Goal: Task Accomplishment & Management: Manage account settings

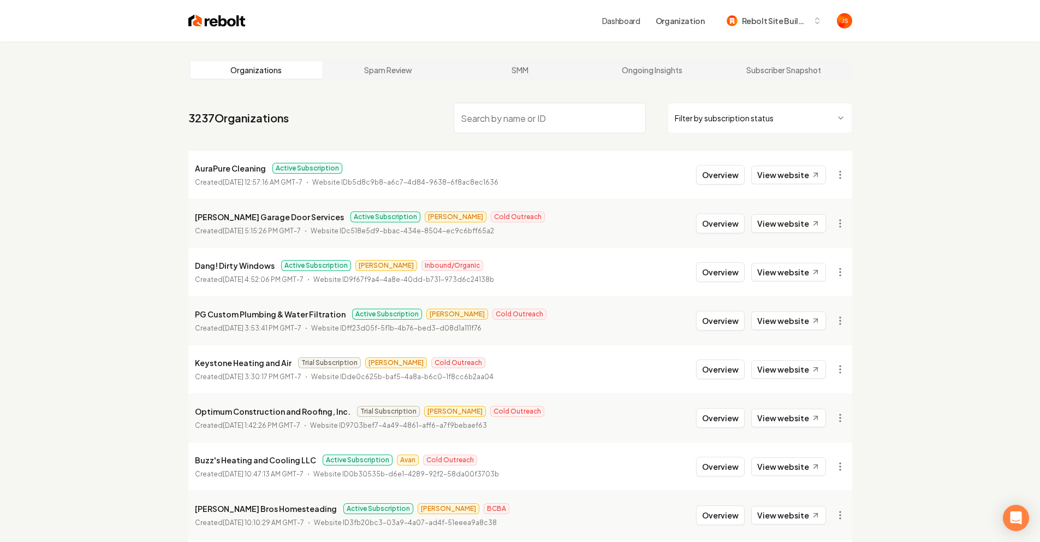
click at [602, 112] on input "search" at bounding box center [550, 118] width 192 height 31
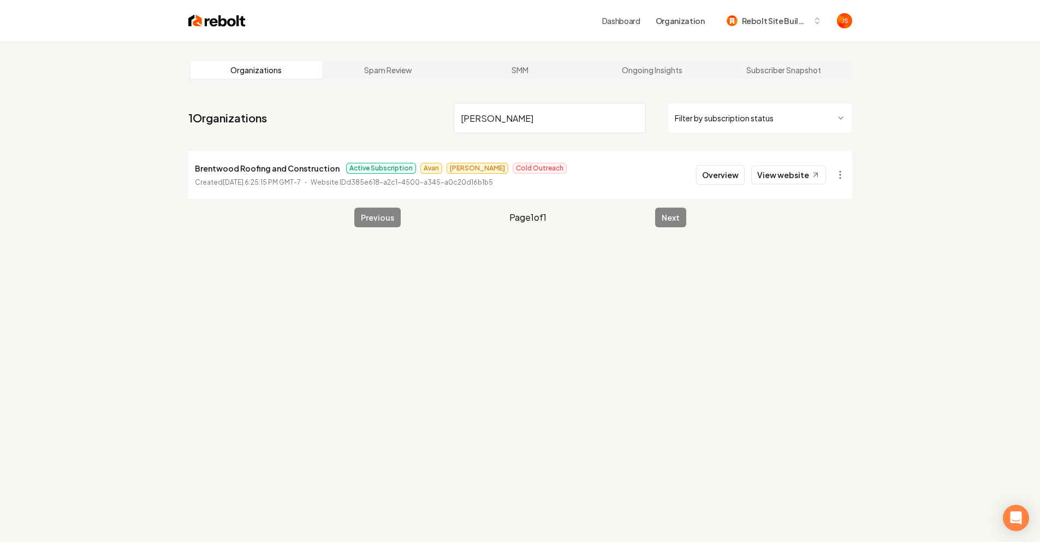
type input "Brent"
click at [784, 164] on li "Brentwood Roofing and Construction Active Subscription Avan James Cold Outreach…" at bounding box center [520, 175] width 664 height 48
click at [786, 180] on link "View website" at bounding box center [788, 174] width 75 height 19
drag, startPoint x: 648, startPoint y: 102, endPoint x: 633, endPoint y: 105, distance: 15.0
click at [646, 103] on div "Brent Filter by subscription status" at bounding box center [653, 118] width 399 height 31
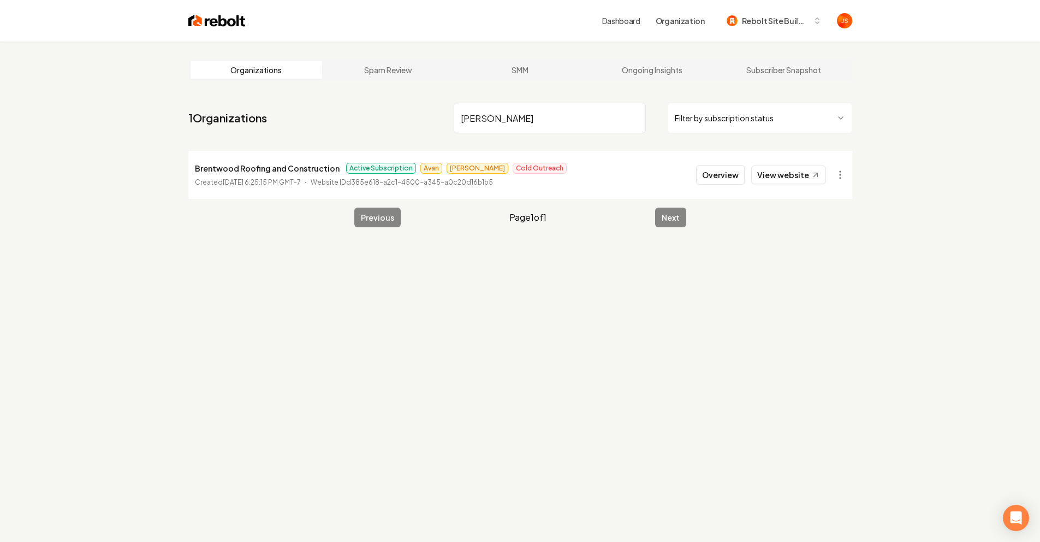
click at [628, 108] on input "Brent" at bounding box center [550, 118] width 192 height 31
click at [628, 114] on input "Brent" at bounding box center [550, 118] width 192 height 31
click at [632, 118] on input "Brent" at bounding box center [550, 118] width 192 height 31
click at [632, 118] on input "search" at bounding box center [550, 118] width 192 height 31
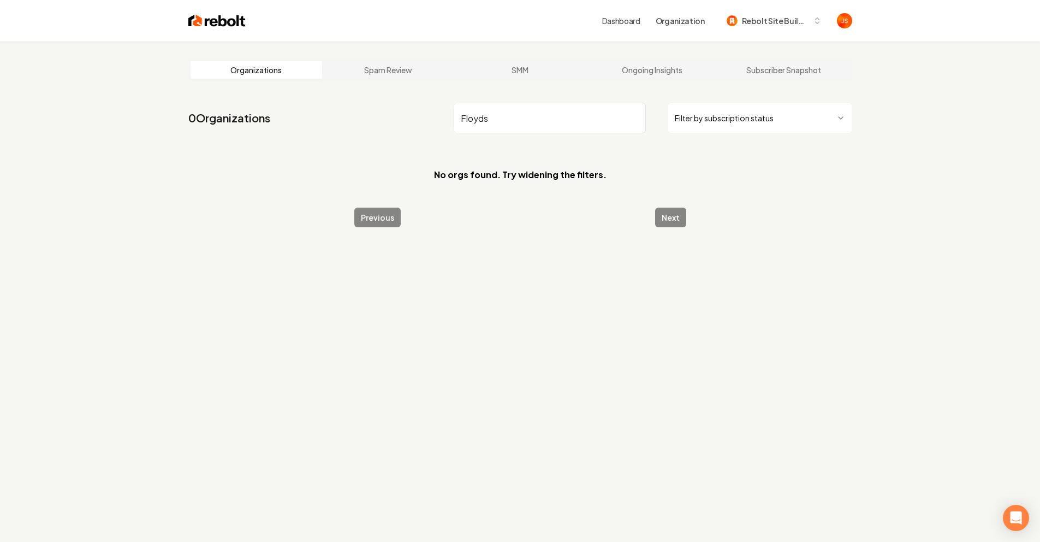
click at [588, 116] on input "Floyds" at bounding box center [550, 118] width 192 height 31
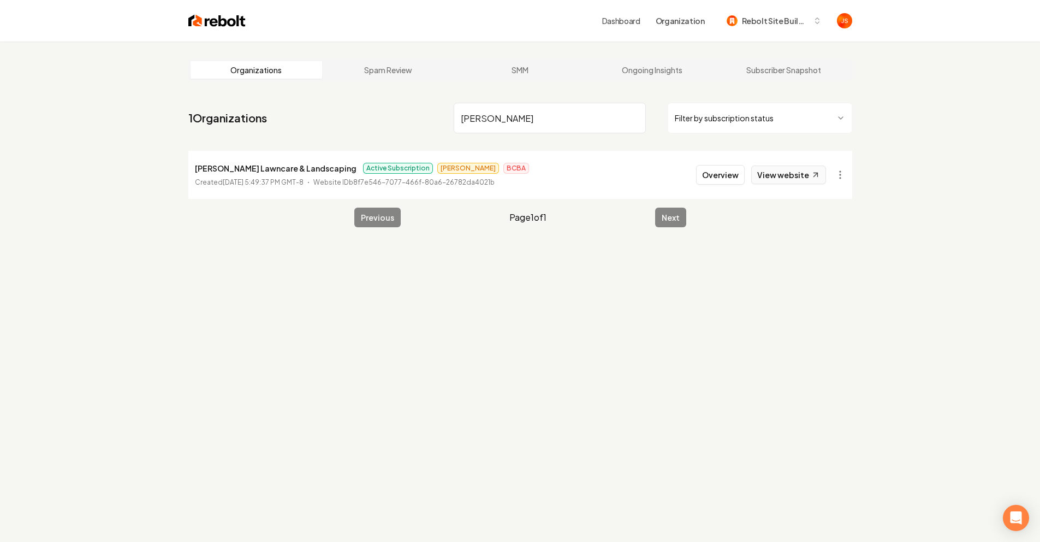
type input "Floyd"
click at [788, 181] on link "View website" at bounding box center [788, 174] width 75 height 19
click at [614, 116] on input "Floyd" at bounding box center [550, 118] width 192 height 31
click at [642, 119] on input "Floyd" at bounding box center [550, 118] width 192 height 31
click at [637, 115] on input "Floyd" at bounding box center [550, 118] width 192 height 31
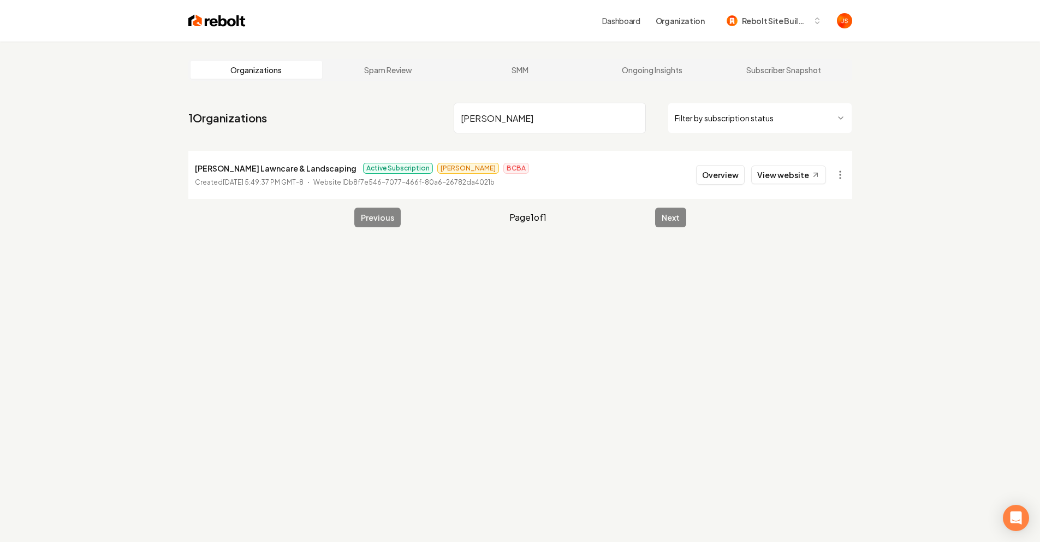
click at [636, 115] on input "Floyd" at bounding box center [550, 118] width 192 height 31
click at [634, 115] on input "search" at bounding box center [550, 118] width 192 height 31
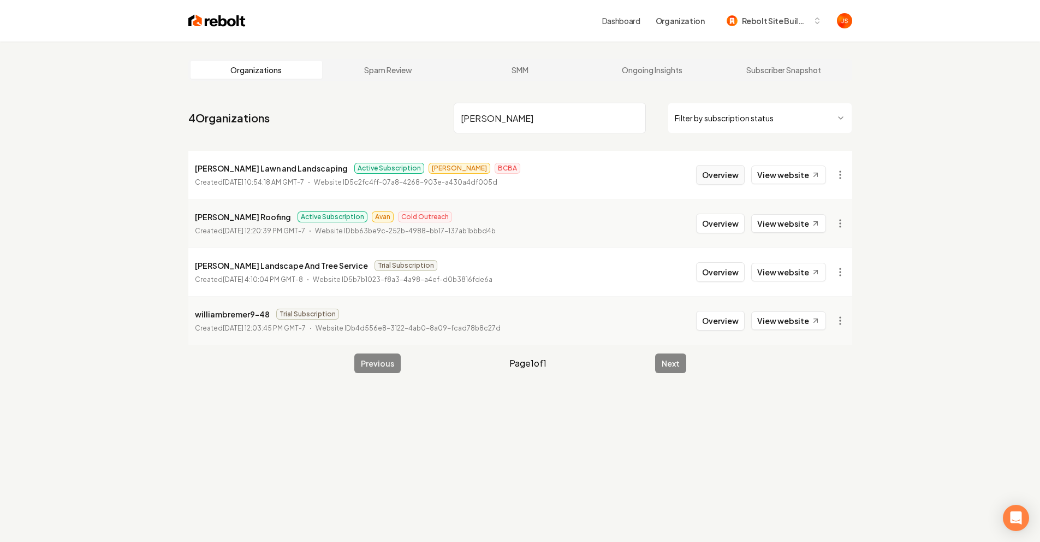
type input "William"
click at [723, 171] on button "Overview" at bounding box center [720, 175] width 49 height 20
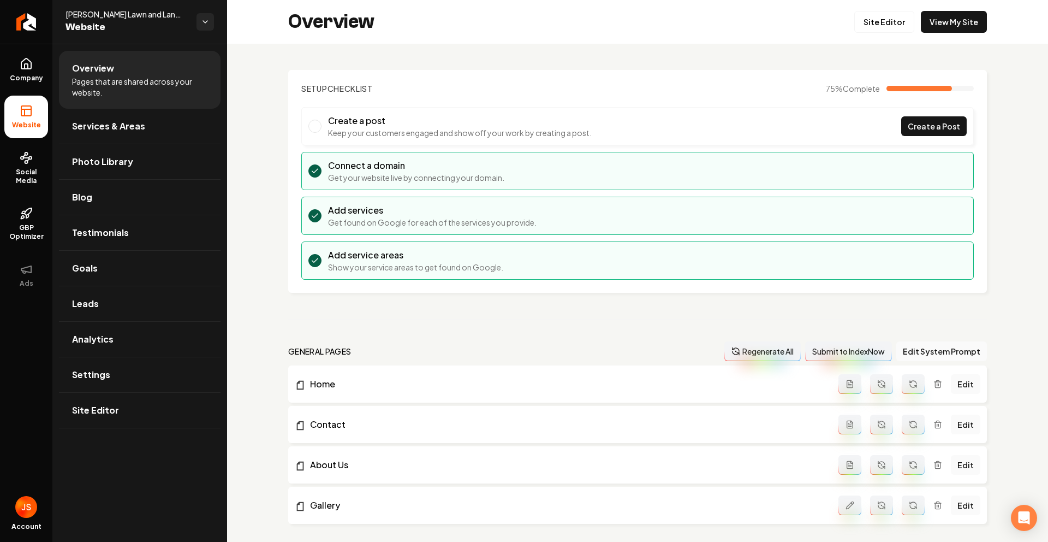
click at [891, 33] on div "Overview Site Editor View My Site" at bounding box center [637, 22] width 821 height 44
click at [891, 23] on link "Site Editor" at bounding box center [885, 22] width 60 height 22
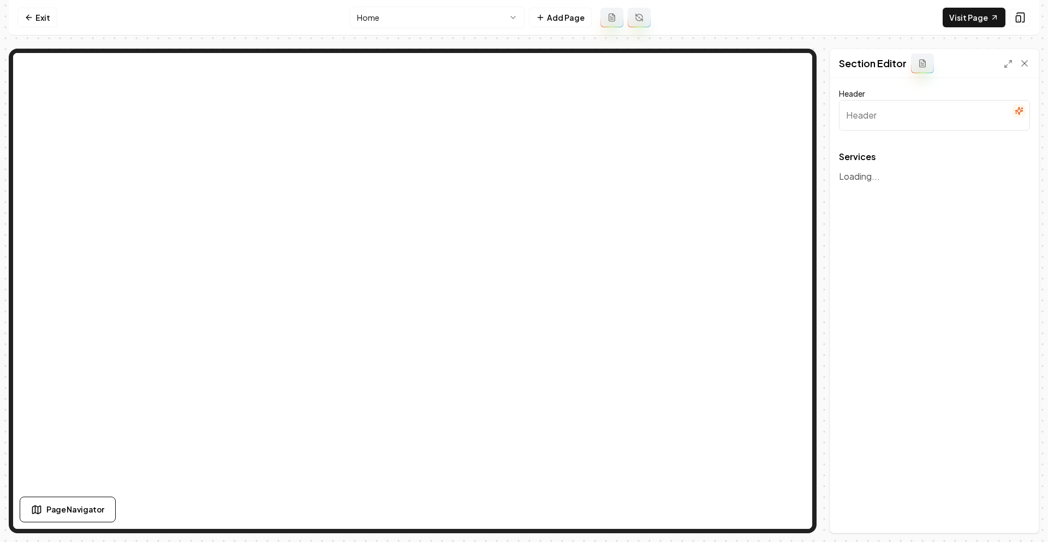
type input "Our Expert Services"
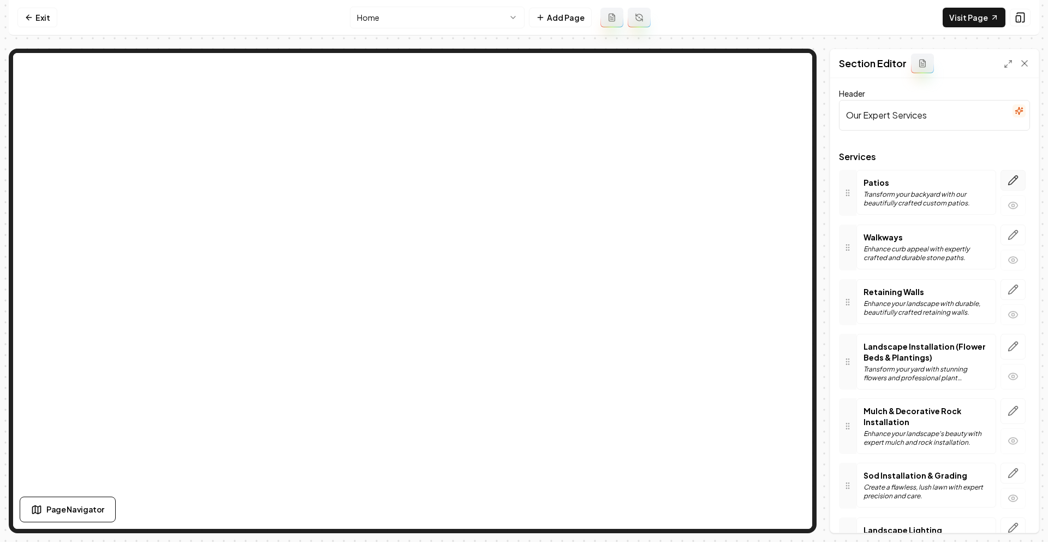
click at [1008, 182] on icon "button" at bounding box center [1013, 180] width 11 height 11
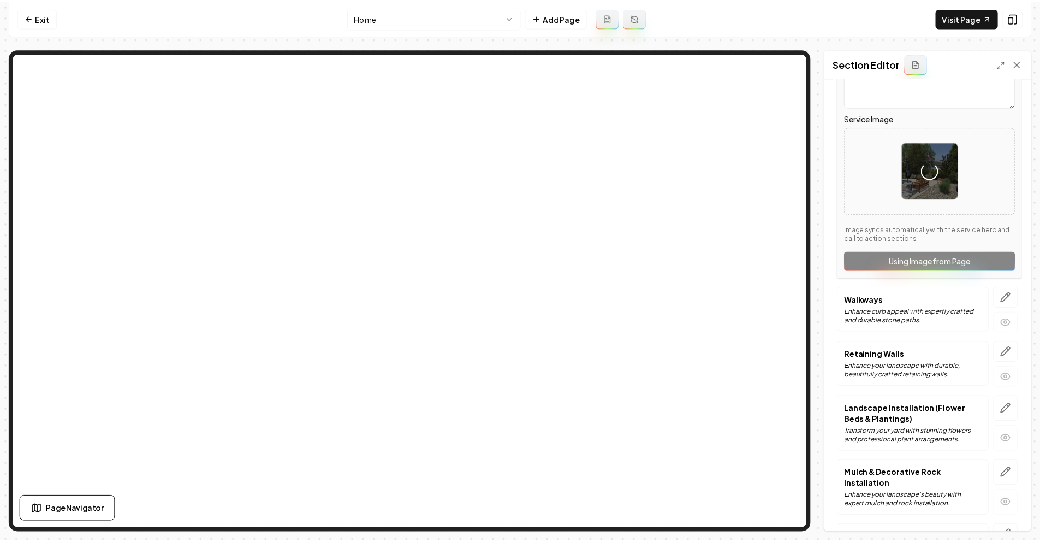
scroll to position [218, 0]
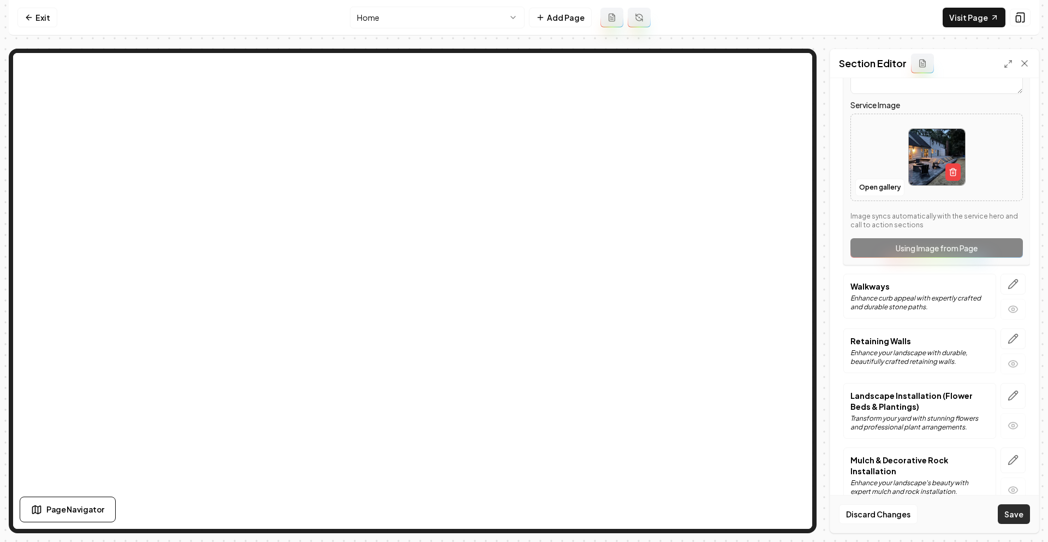
click at [1012, 511] on button "Save" at bounding box center [1014, 514] width 32 height 20
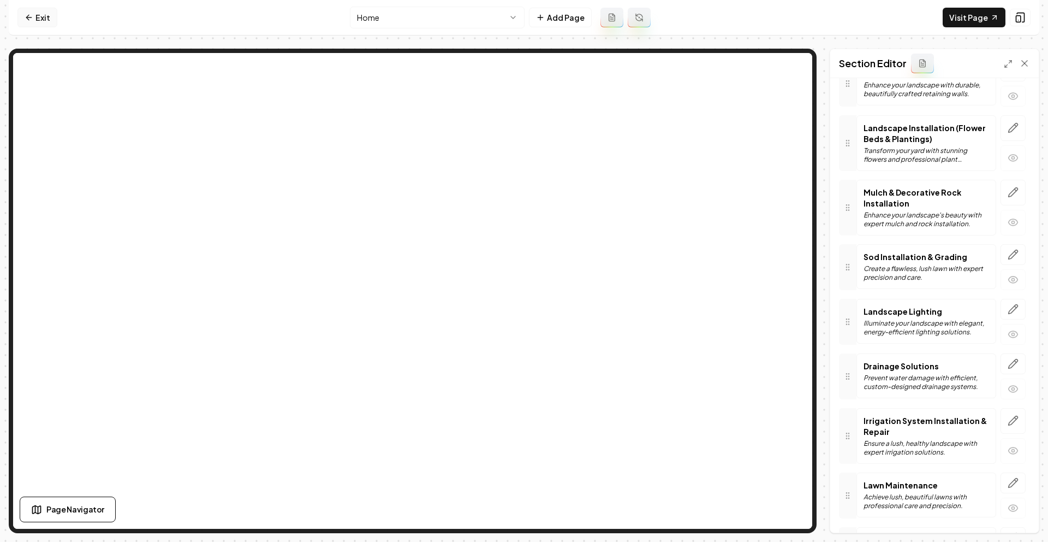
click at [46, 20] on link "Exit" at bounding box center [37, 18] width 40 height 20
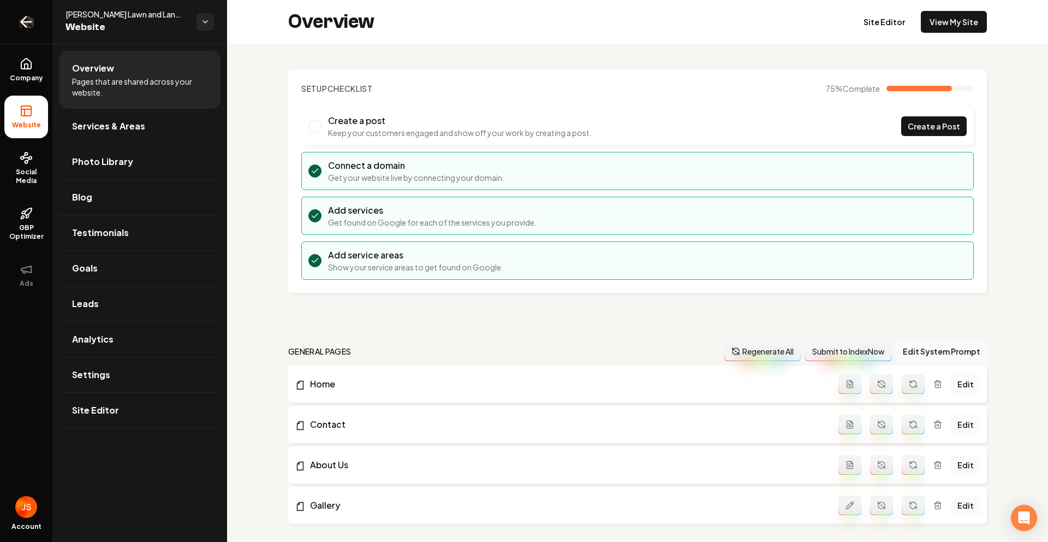
click at [3, 28] on link "Return to dashboard" at bounding box center [26, 22] width 52 height 44
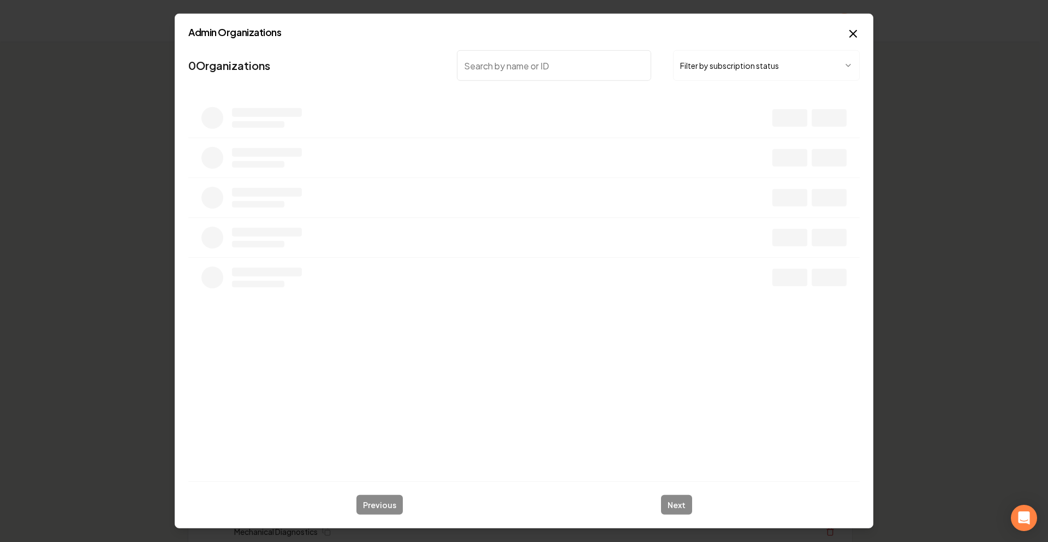
click at [715, 65] on body "Organization Rebolt Site Builder 2584 companies Add New Business Logo Company N…" at bounding box center [520, 271] width 1040 height 542
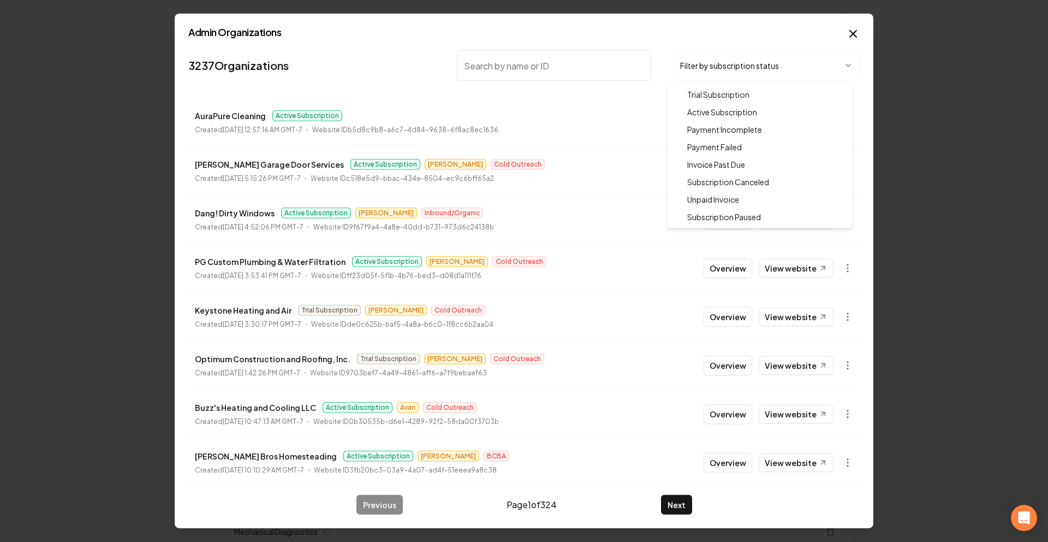
drag, startPoint x: 717, startPoint y: 106, endPoint x: 626, endPoint y: 80, distance: 95.4
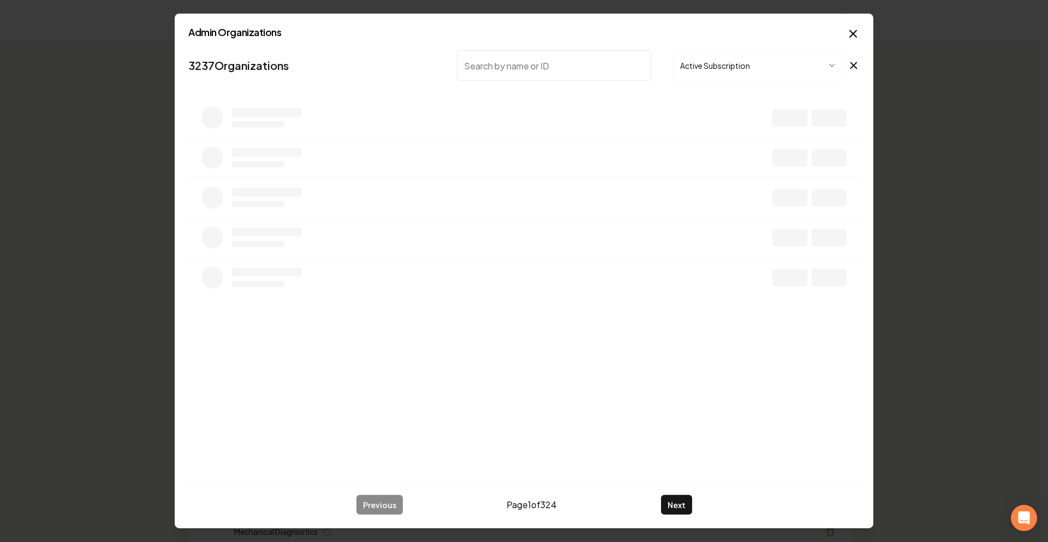
click at [572, 61] on input "search" at bounding box center [554, 65] width 194 height 31
type input "Duffy"
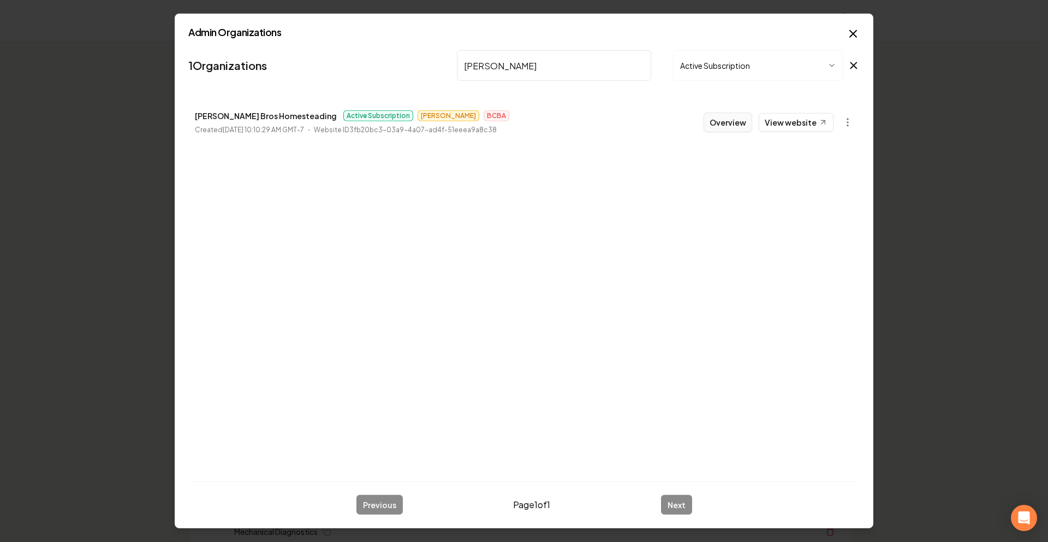
click at [741, 117] on button "Overview" at bounding box center [728, 122] width 49 height 20
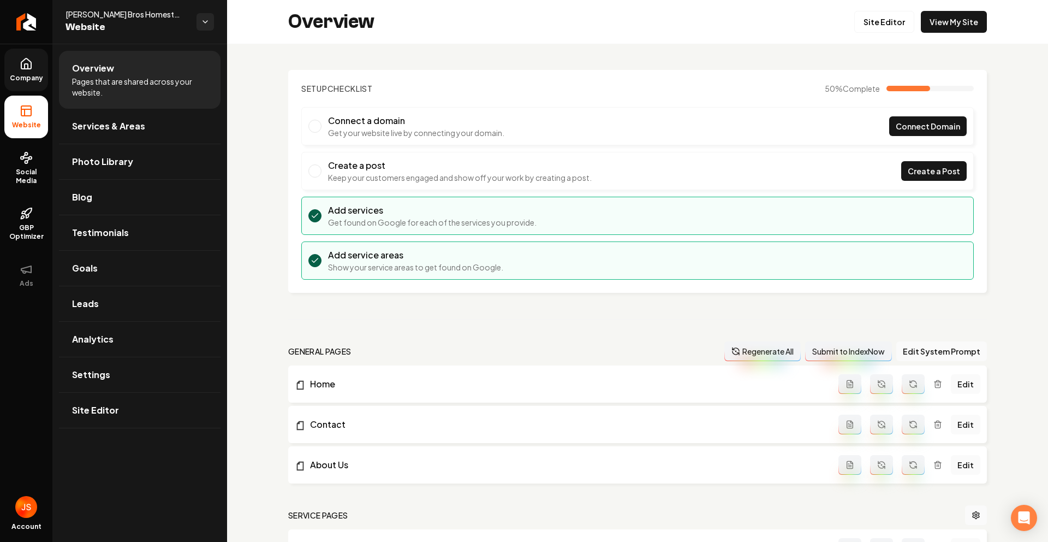
click at [8, 62] on link "Company" at bounding box center [26, 70] width 44 height 43
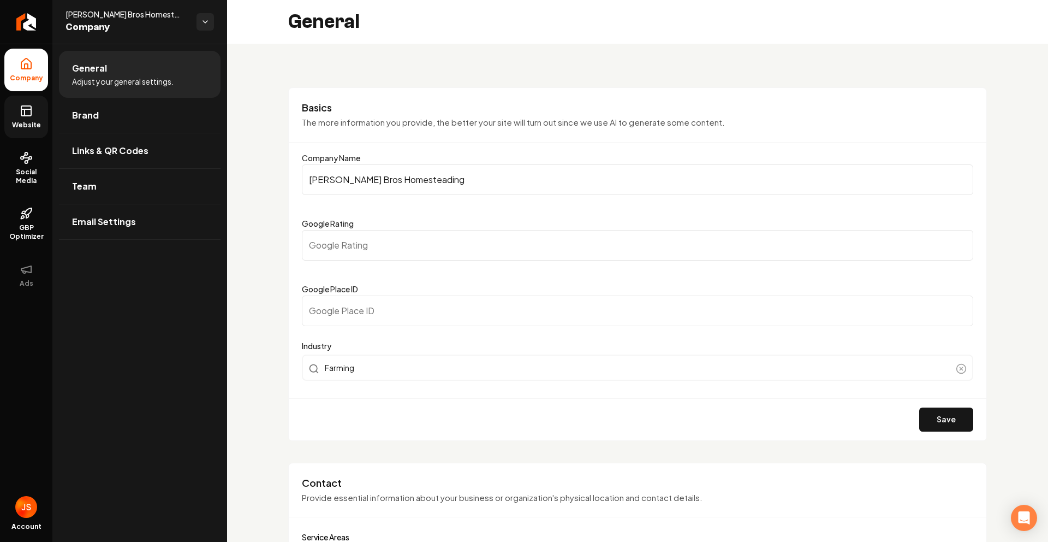
click at [4, 122] on link "Website" at bounding box center [26, 117] width 44 height 43
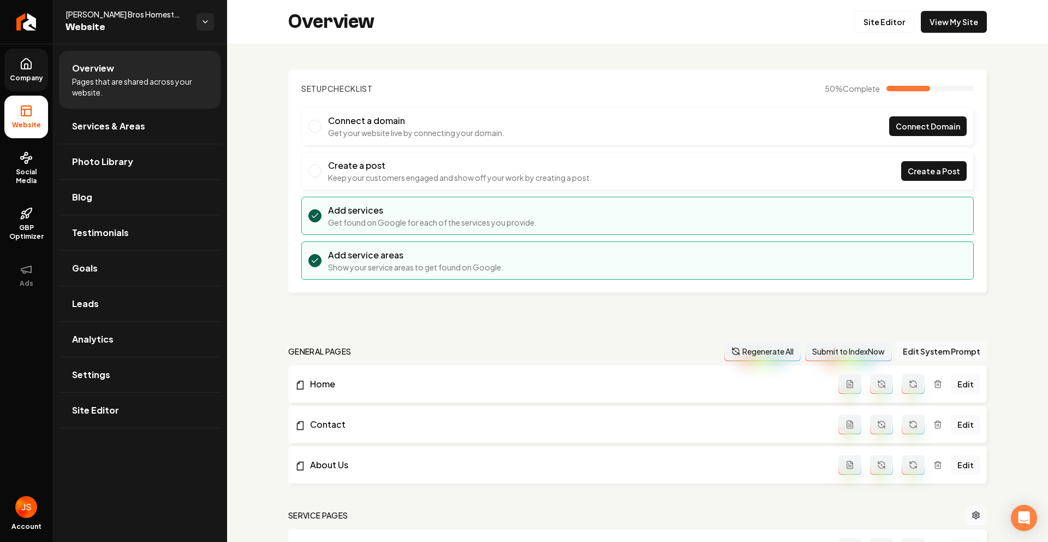
click at [11, 69] on link "Company" at bounding box center [26, 70] width 44 height 43
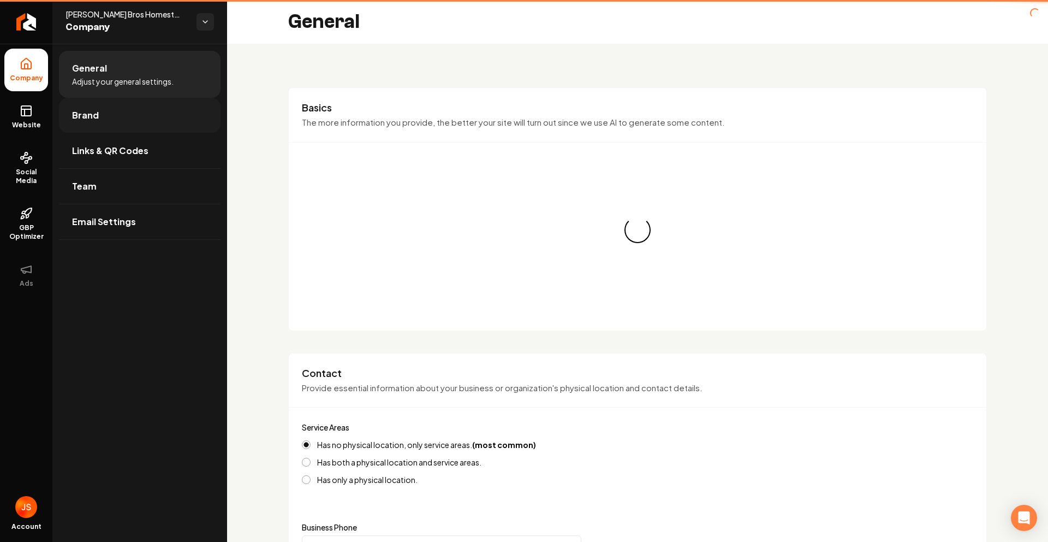
click at [100, 118] on link "Brand" at bounding box center [140, 115] width 162 height 35
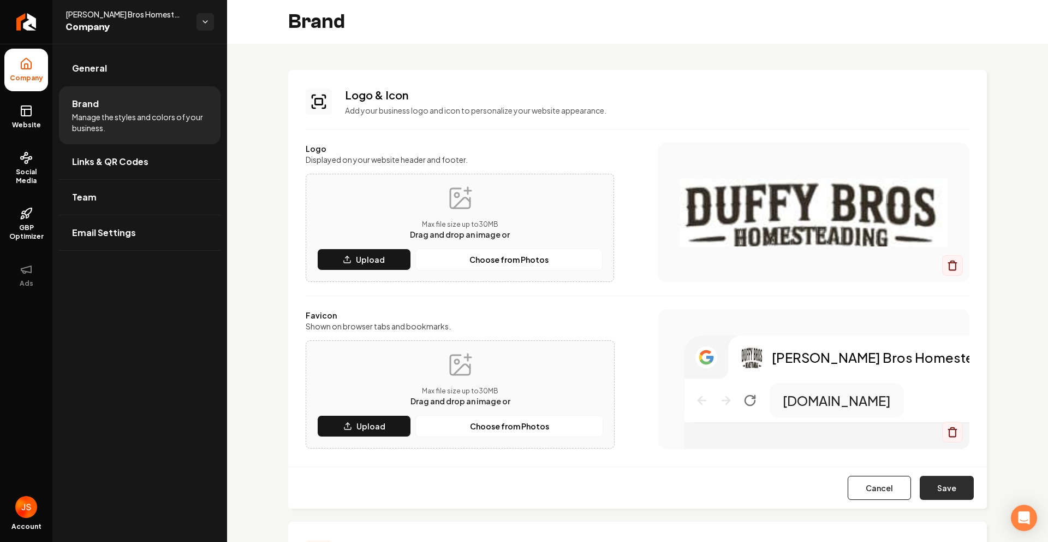
click at [944, 486] on button "Save" at bounding box center [947, 488] width 54 height 24
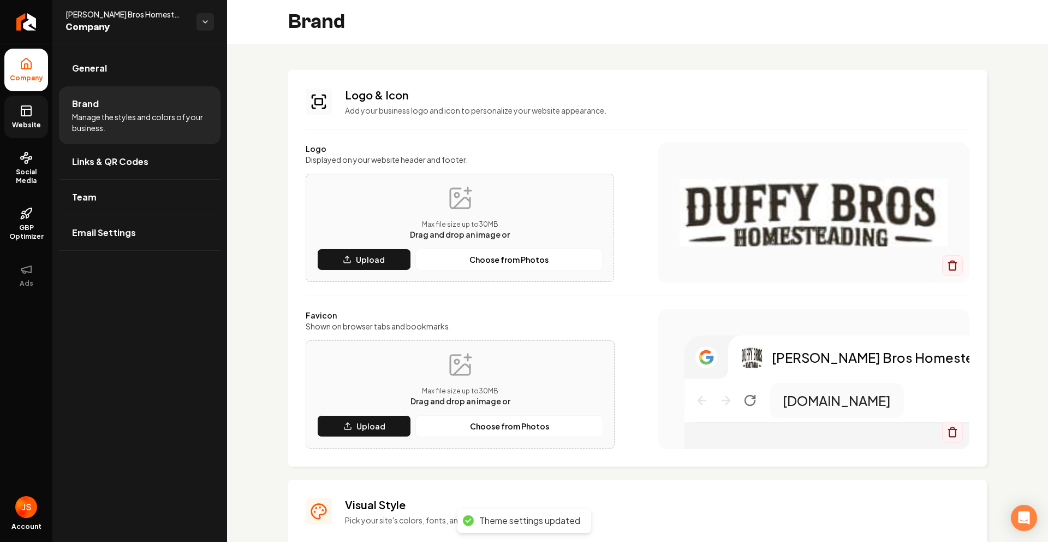
click at [24, 118] on link "Website" at bounding box center [26, 117] width 44 height 43
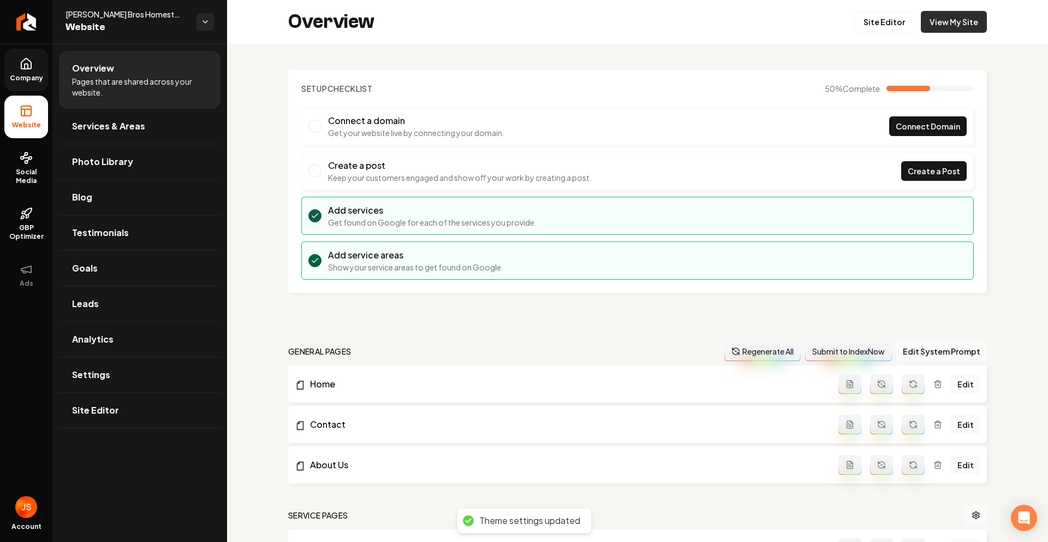
click at [939, 19] on link "View My Site" at bounding box center [954, 22] width 66 height 22
click at [56, 29] on div "Duffy Bros Homesteading Website" at bounding box center [139, 22] width 175 height 44
click at [27, 29] on link "Return to dashboard" at bounding box center [26, 22] width 52 height 44
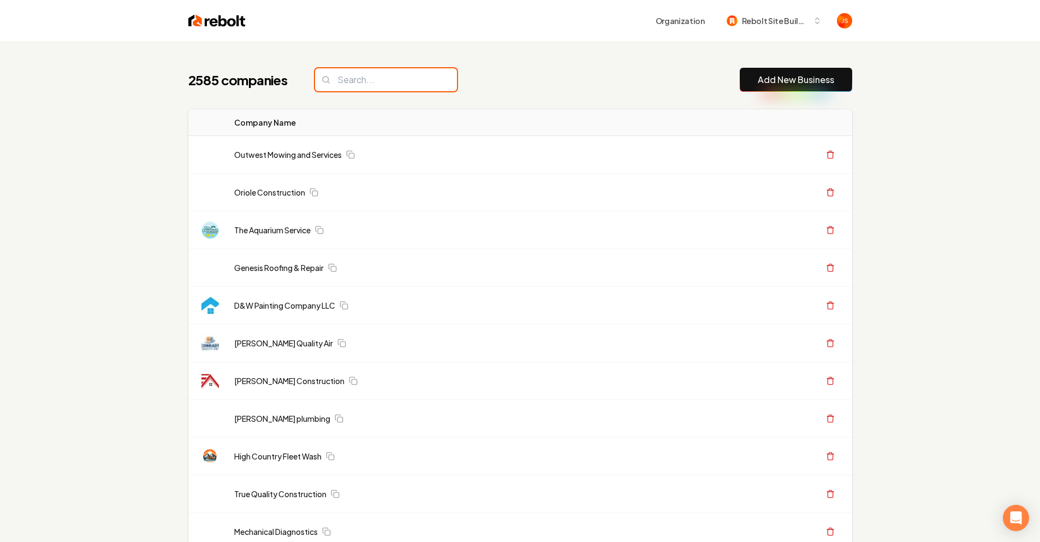
click at [415, 83] on input "search" at bounding box center [386, 79] width 142 height 23
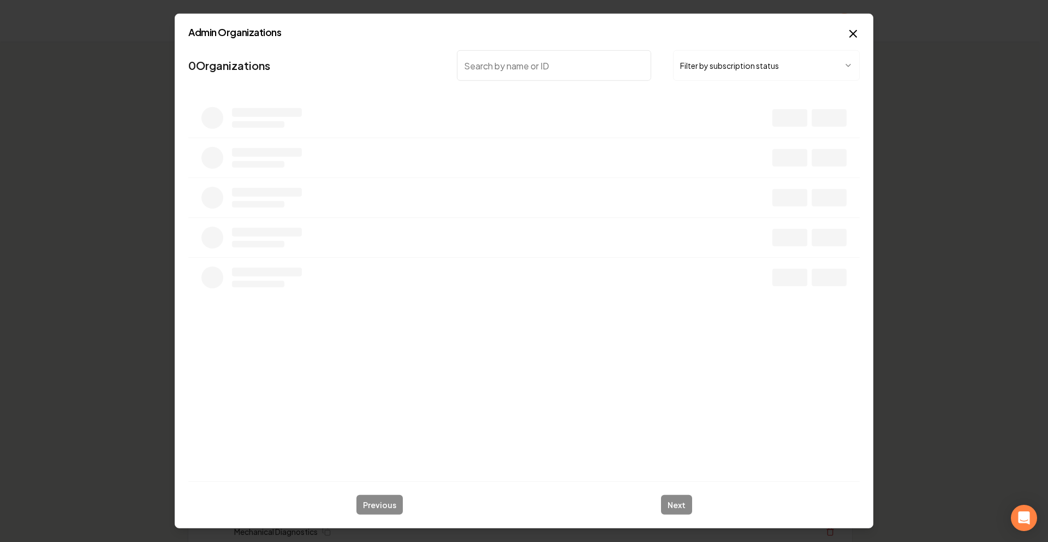
click at [568, 67] on input "search" at bounding box center [554, 65] width 194 height 31
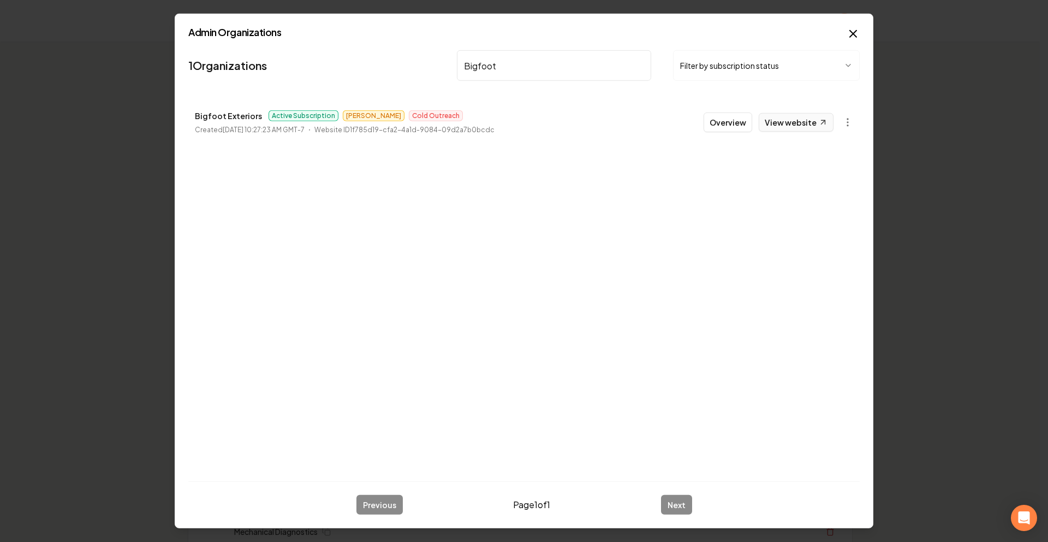
type input "Bigfoot"
click at [815, 121] on link "View website" at bounding box center [796, 122] width 75 height 19
click at [708, 126] on button "Overview" at bounding box center [728, 122] width 49 height 20
click at [722, 120] on th "Actions" at bounding box center [768, 122] width 168 height 27
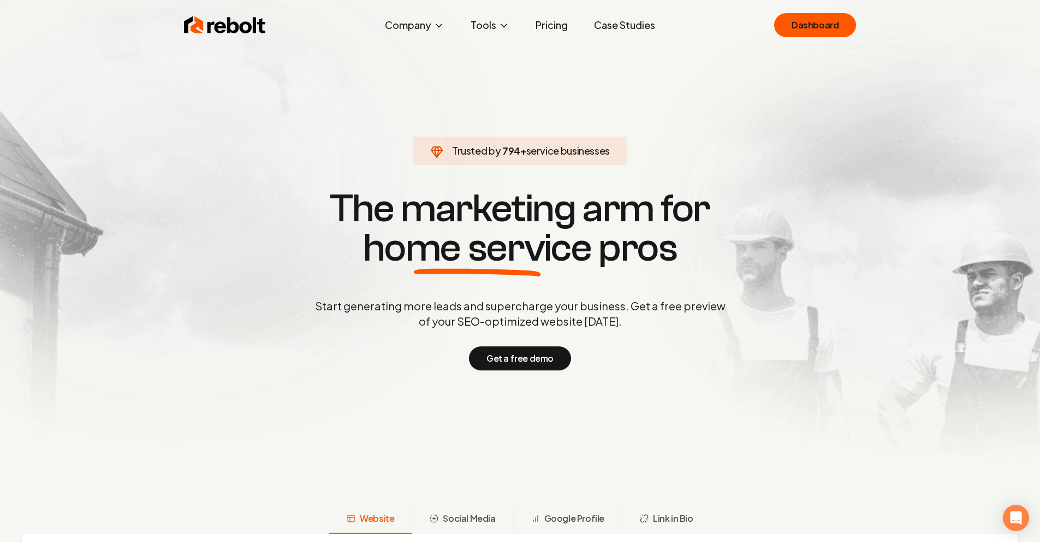
click at [542, 35] on div "Rebolt Company About Blog Jobs Help Center Tools Google Review QR Code Generato…" at bounding box center [520, 25] width 699 height 33
click at [546, 21] on link "Pricing" at bounding box center [552, 25] width 50 height 22
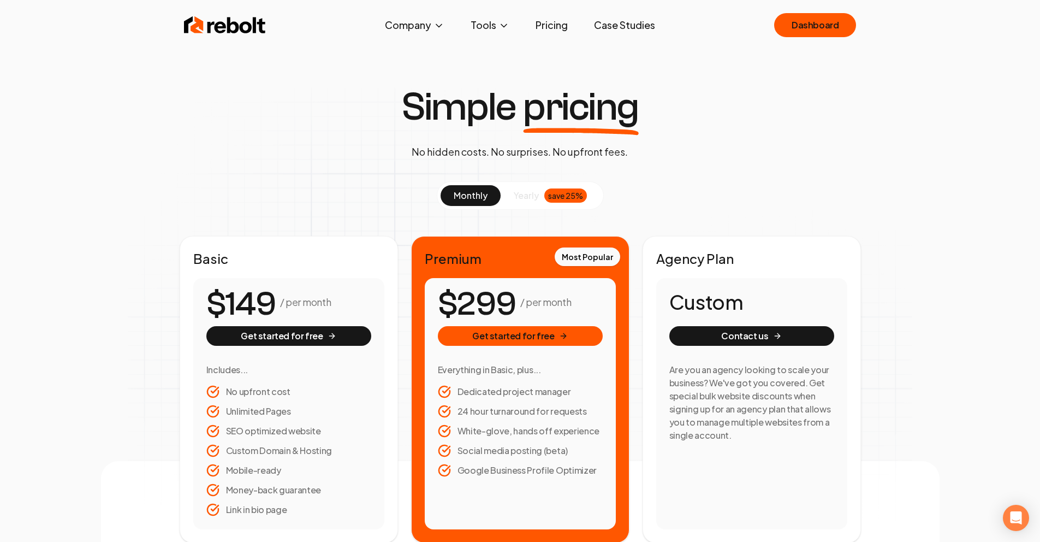
click at [195, 22] on img at bounding box center [225, 25] width 82 height 22
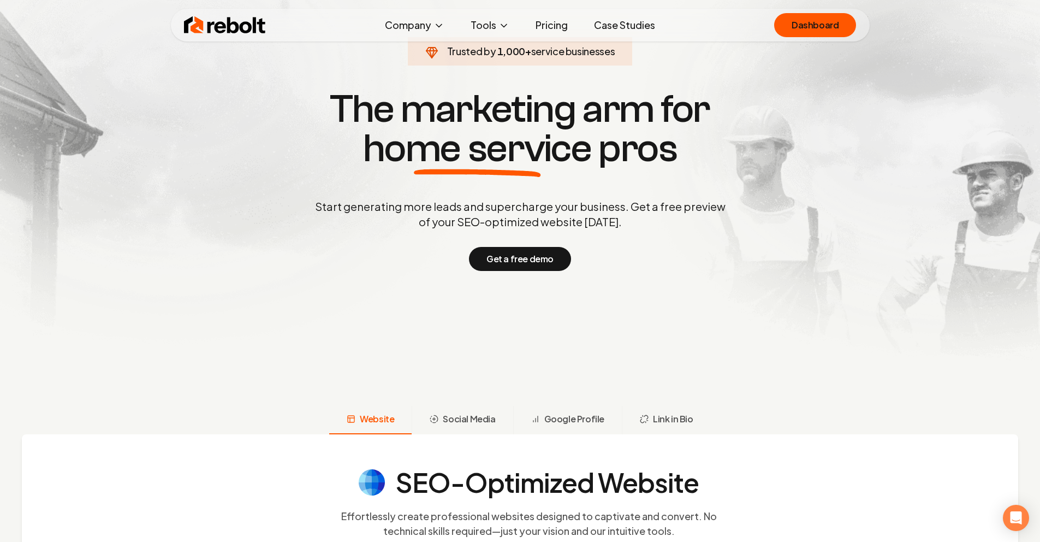
scroll to position [102, 0]
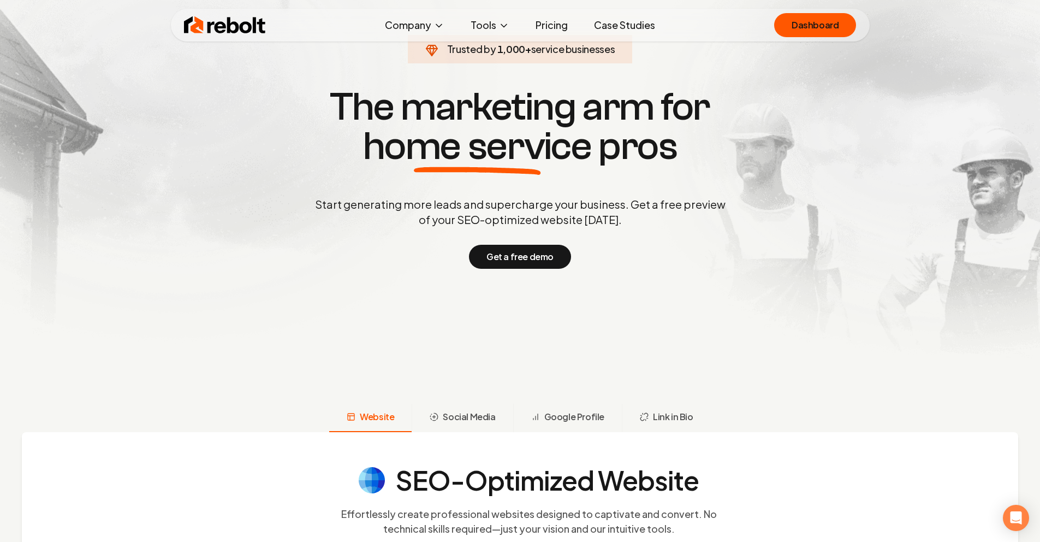
click at [637, 28] on link "Case Studies" at bounding box center [624, 25] width 79 height 22
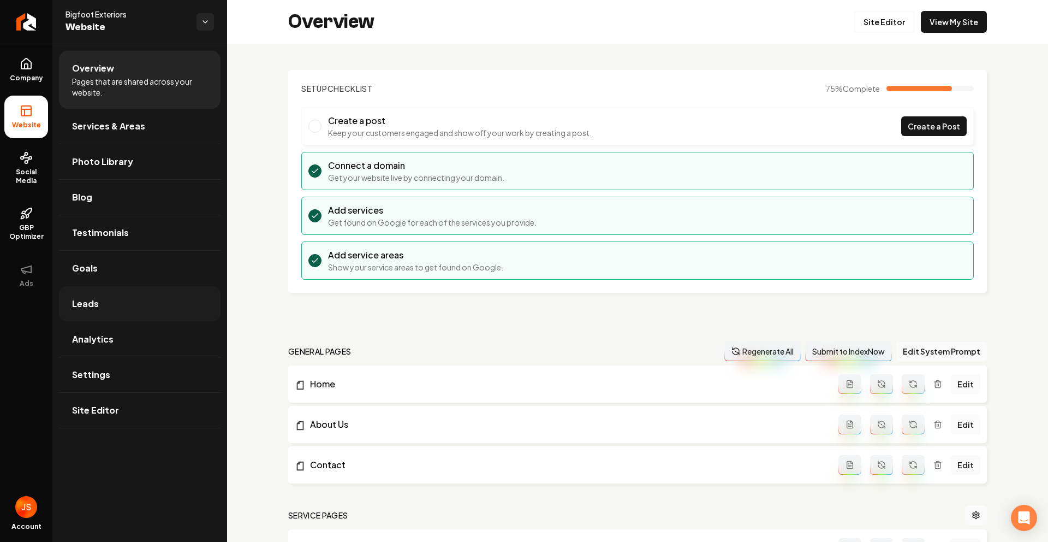
click at [95, 307] on span "Leads" at bounding box center [85, 303] width 27 height 13
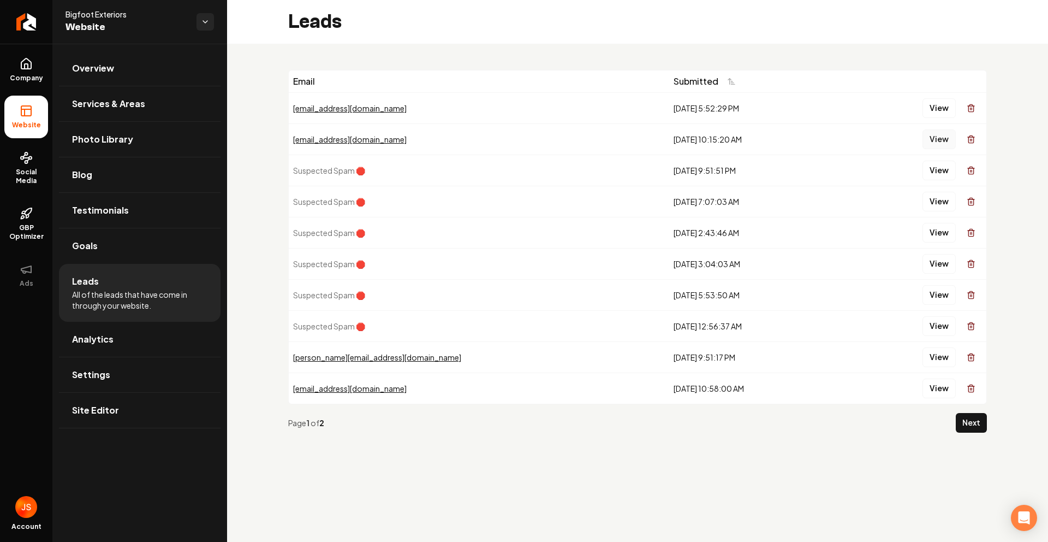
click at [930, 135] on button "View" at bounding box center [939, 139] width 33 height 20
click at [935, 109] on button "View" at bounding box center [939, 108] width 33 height 20
click at [8, 154] on link "Social Media" at bounding box center [26, 168] width 44 height 51
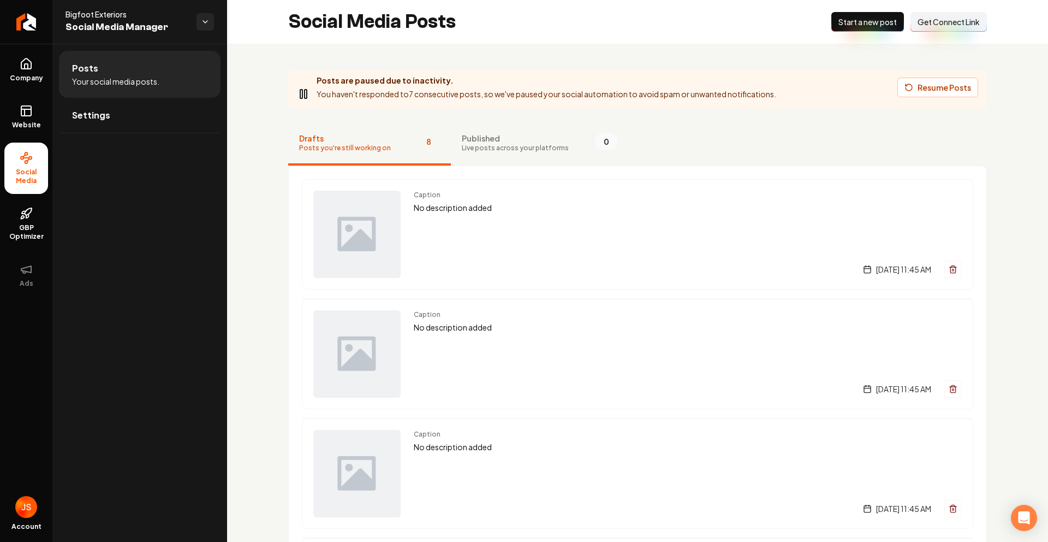
click at [471, 145] on span "Live posts across your platforms" at bounding box center [515, 148] width 107 height 9
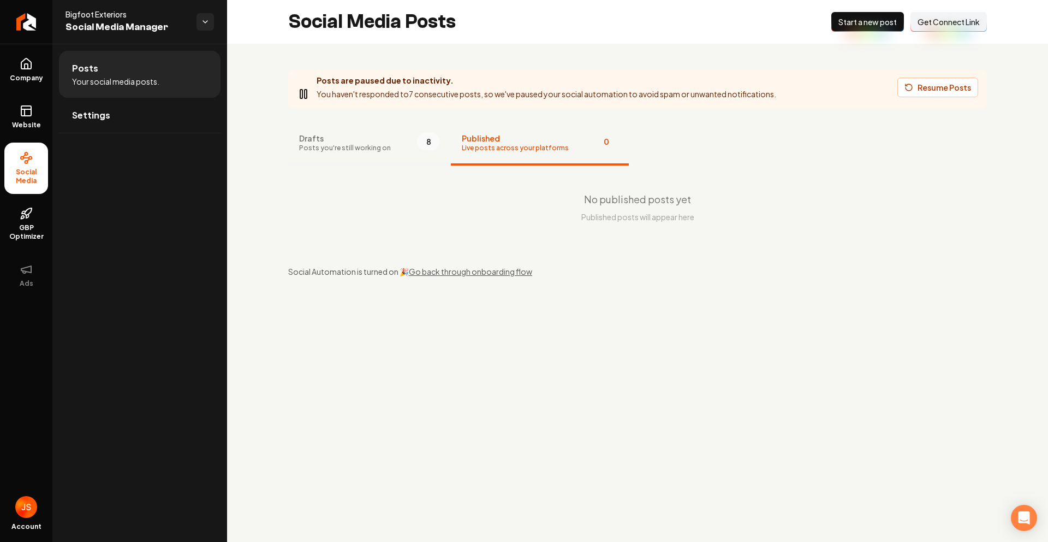
click at [373, 154] on button "Drafts Posts you're still working on 8" at bounding box center [369, 144] width 163 height 44
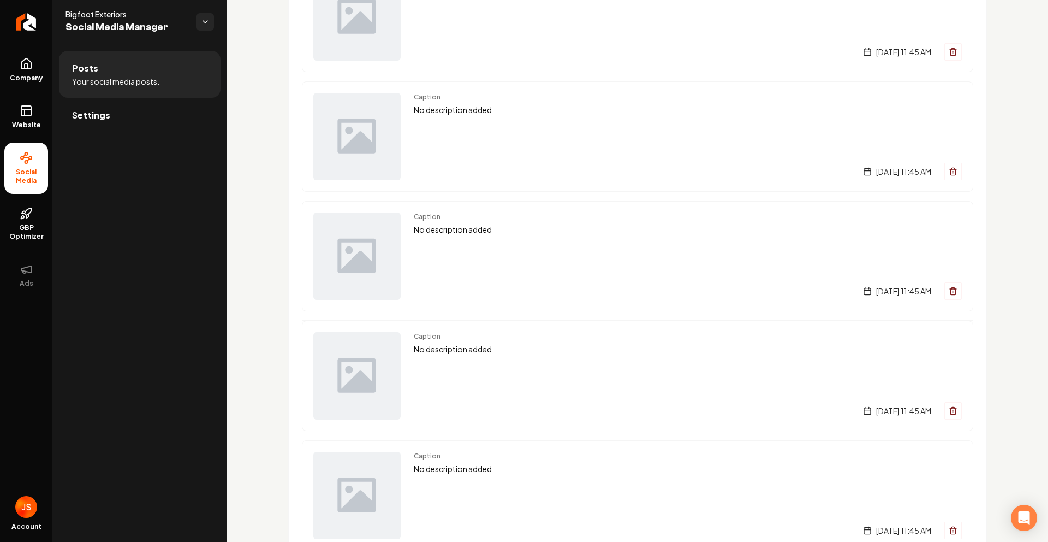
scroll to position [218, 0]
click at [25, 99] on link "Website" at bounding box center [26, 117] width 44 height 43
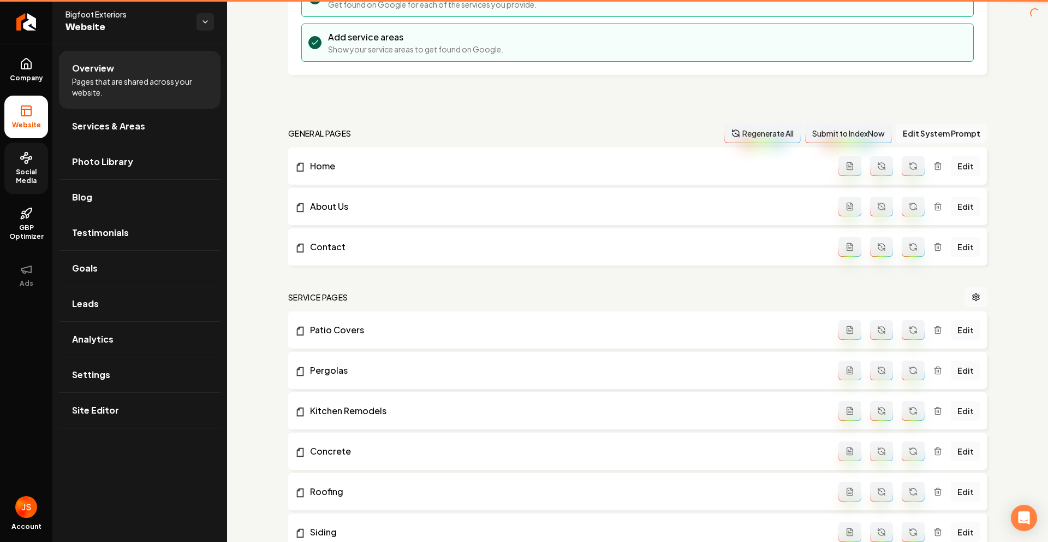
drag, startPoint x: 13, startPoint y: 54, endPoint x: 25, endPoint y: 47, distance: 13.5
click at [13, 54] on link "Company" at bounding box center [26, 70] width 44 height 43
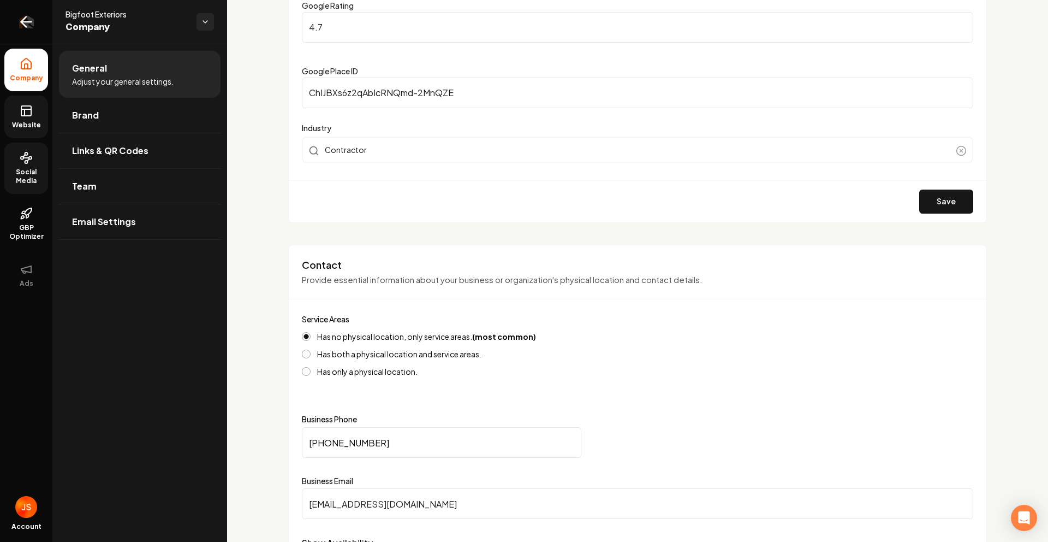
click at [39, 1] on link "Return to dashboard" at bounding box center [26, 22] width 52 height 44
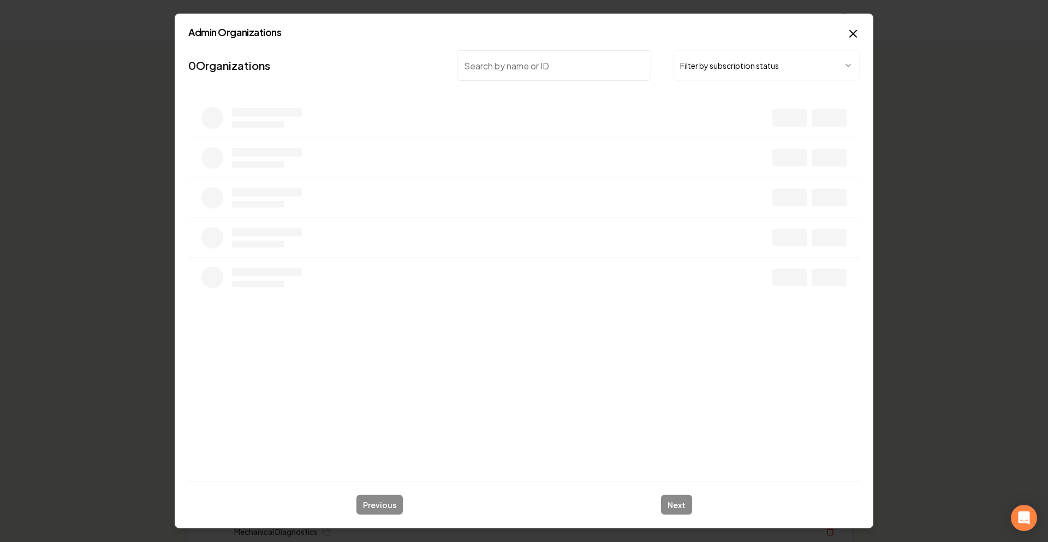
click at [526, 70] on input "search" at bounding box center [554, 65] width 194 height 31
type input "Night owl"
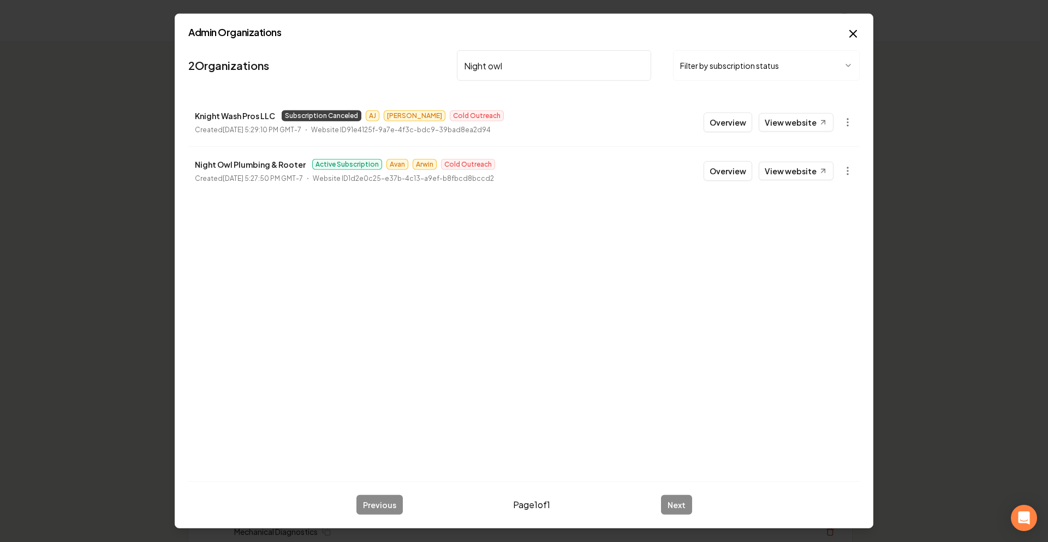
click at [715, 169] on button "Overview" at bounding box center [728, 171] width 49 height 20
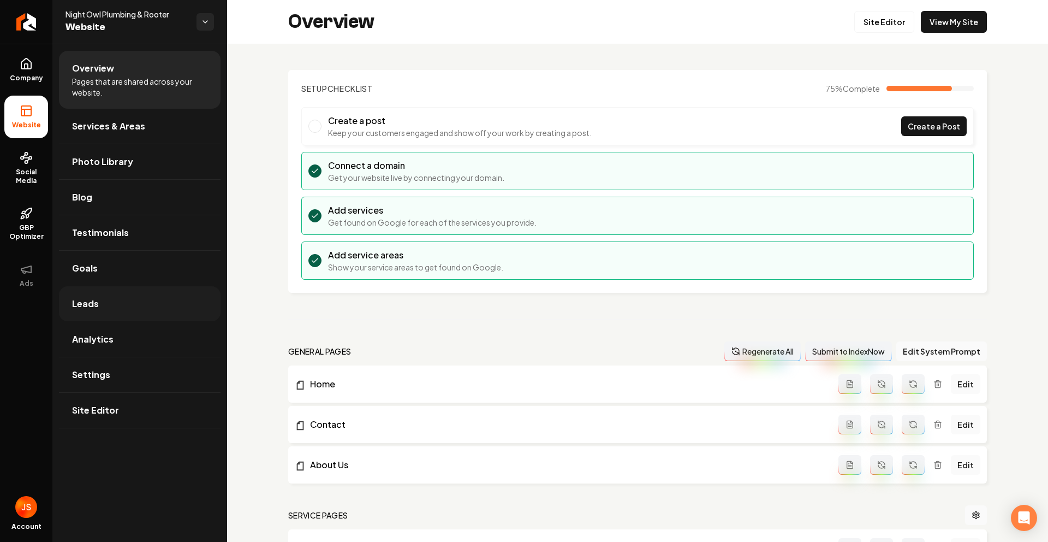
click at [103, 294] on link "Leads" at bounding box center [140, 303] width 162 height 35
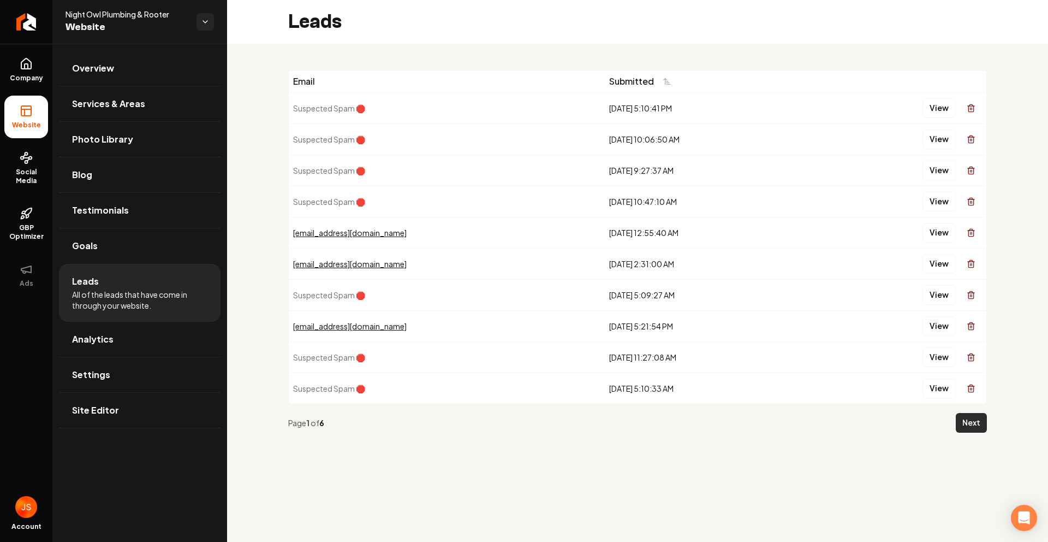
click at [970, 423] on button "Next" at bounding box center [971, 423] width 31 height 20
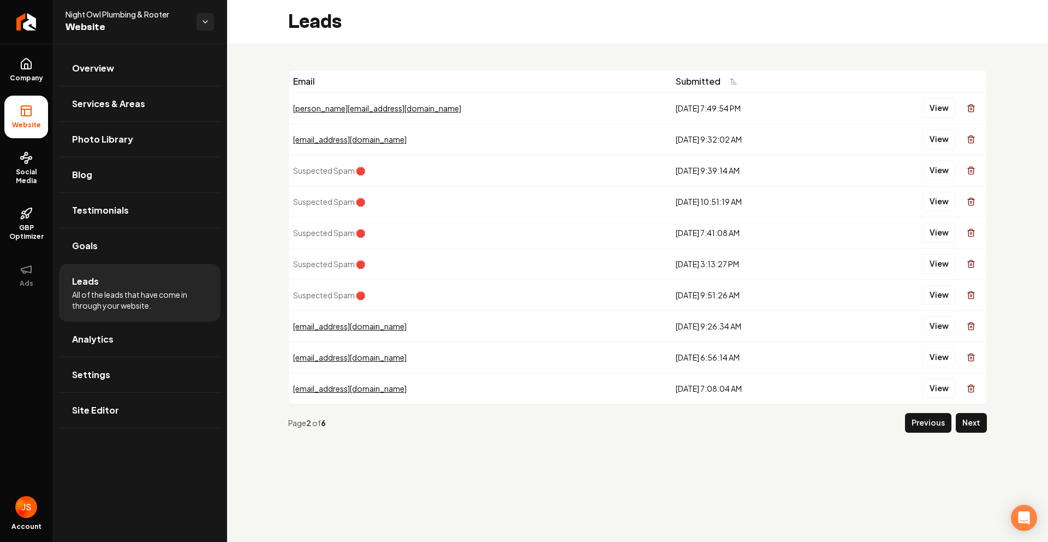
click at [970, 418] on button "Next" at bounding box center [971, 423] width 31 height 20
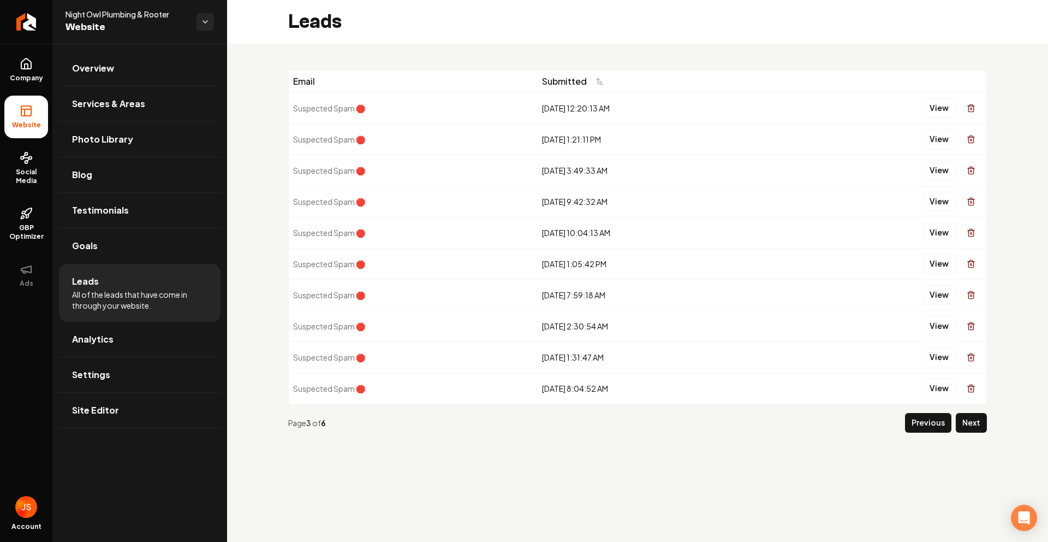
click at [911, 422] on button "Previous" at bounding box center [928, 423] width 46 height 20
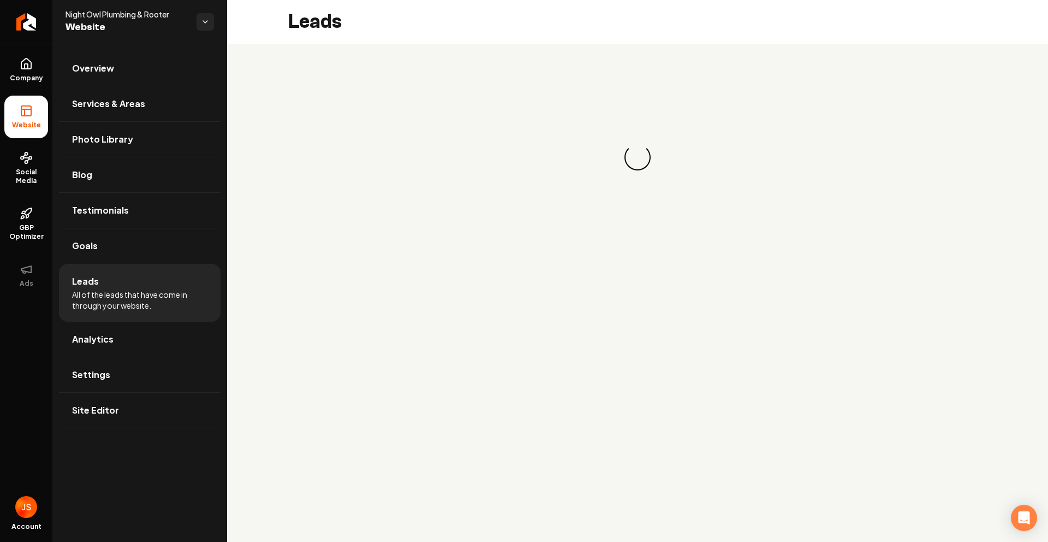
click at [911, 422] on main "Leads Loading... Loading..." at bounding box center [637, 271] width 821 height 542
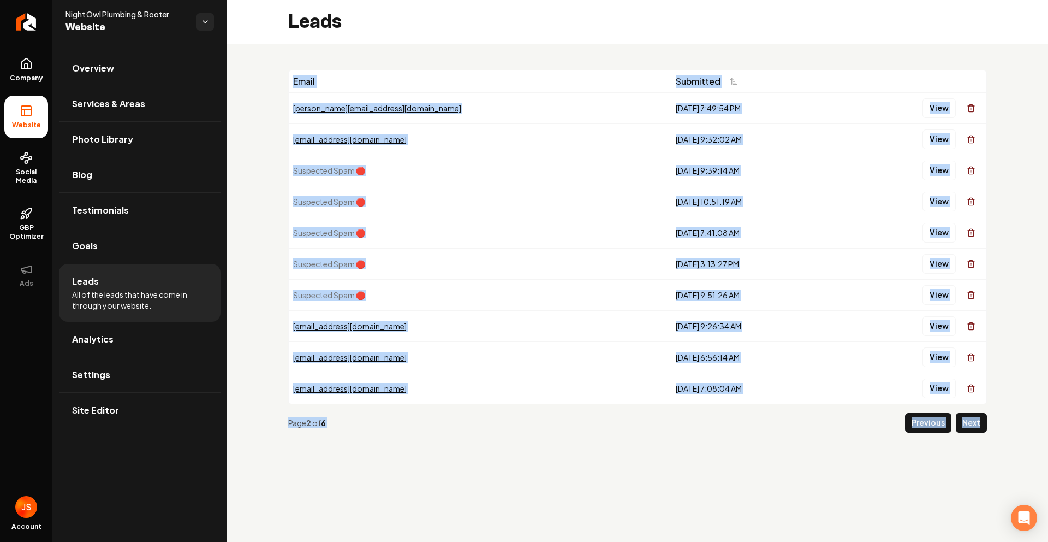
click at [911, 422] on button "Previous" at bounding box center [928, 423] width 46 height 20
click at [911, 422] on main "Leads Email Submitted yolanda.cano2016@gmail.com 9/1/2025, 7:49:54 PM View Radl…" at bounding box center [637, 271] width 821 height 542
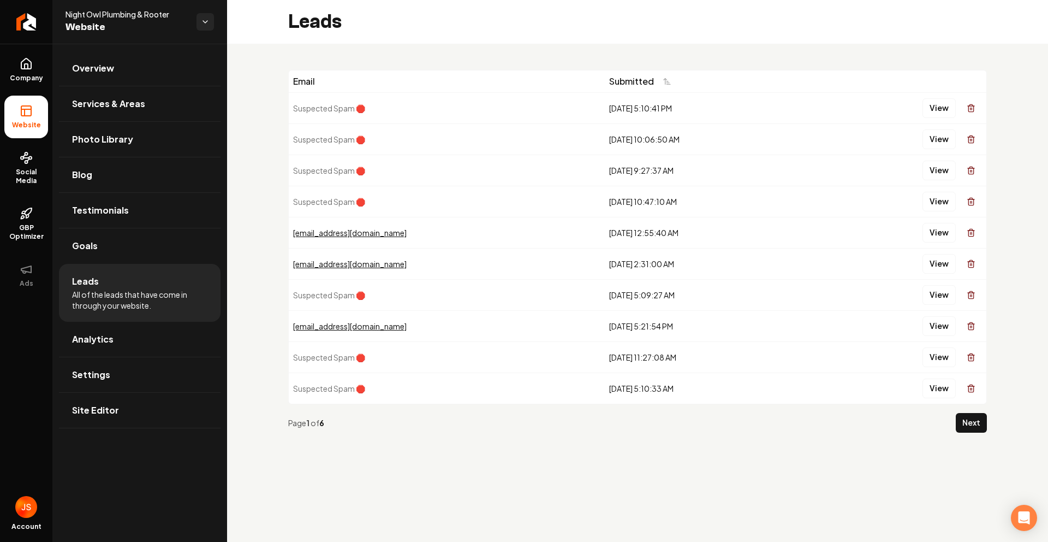
click at [482, 452] on div "Email Submitted Suspected Spam 🛑 10/2/2025, 5:10:41 PM View Suspected Spam 🛑 10…" at bounding box center [637, 256] width 821 height 424
click at [13, 67] on link "Company" at bounding box center [26, 70] width 44 height 43
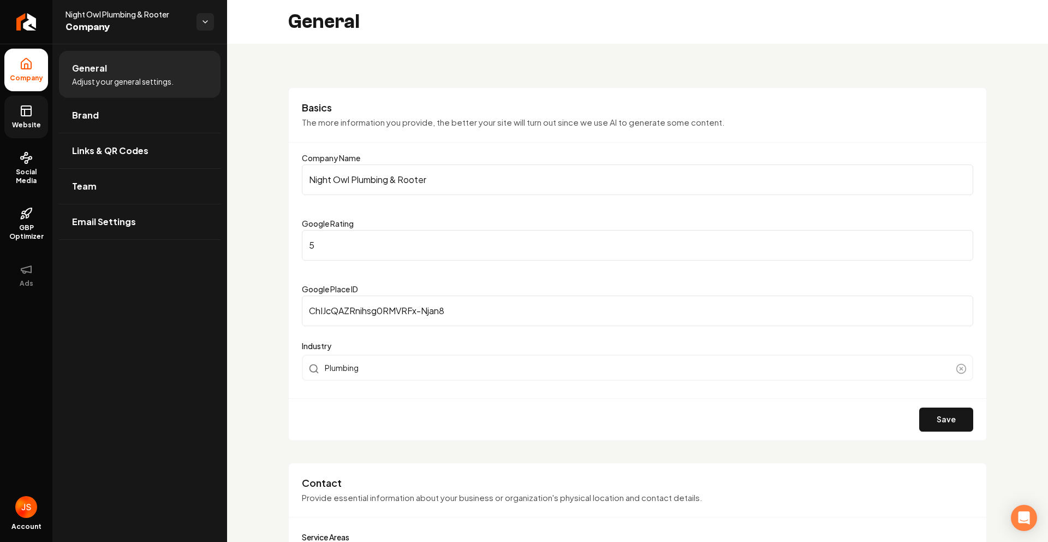
click at [14, 115] on link "Website" at bounding box center [26, 117] width 44 height 43
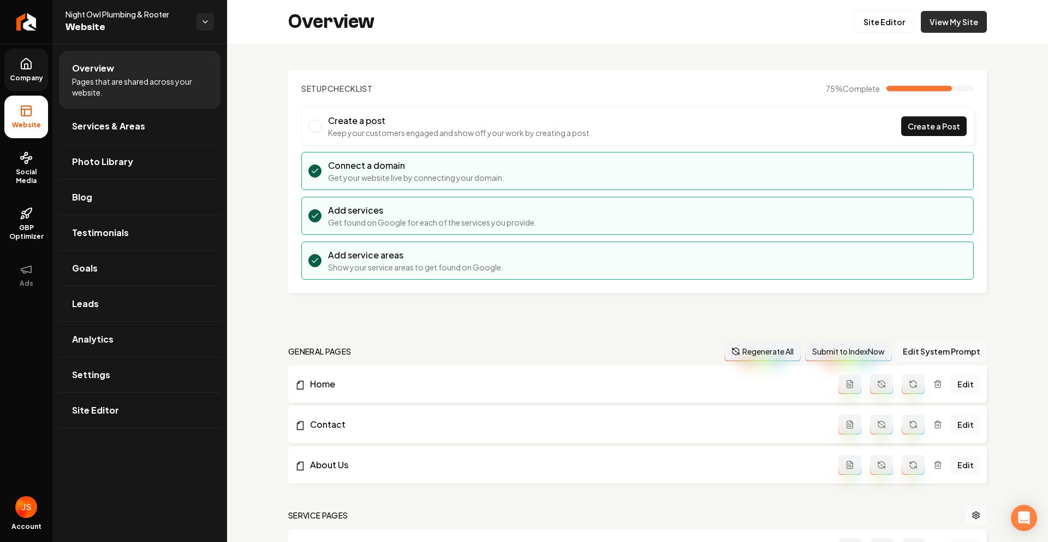
click at [931, 23] on link "View My Site" at bounding box center [954, 22] width 66 height 22
